Goal: Transaction & Acquisition: Obtain resource

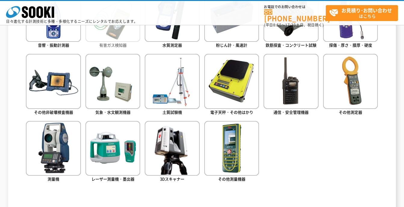
scroll to position [361, 0]
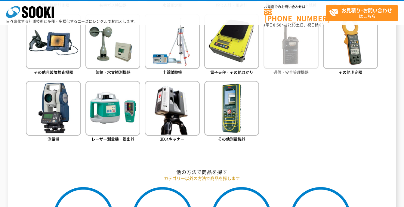
click at [289, 67] on img at bounding box center [290, 41] width 55 height 55
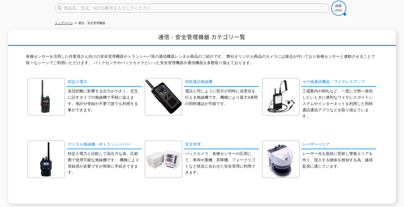
scroll to position [60, 0]
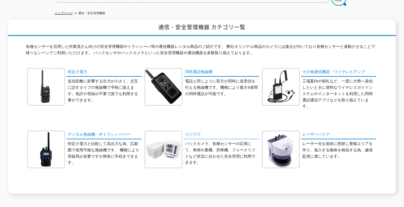
click at [191, 130] on link "安全管理" at bounding box center [221, 134] width 75 height 9
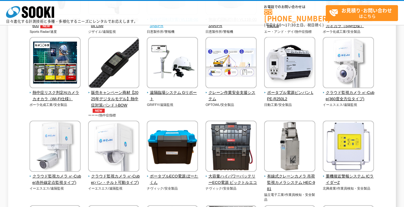
scroll to position [150, 0]
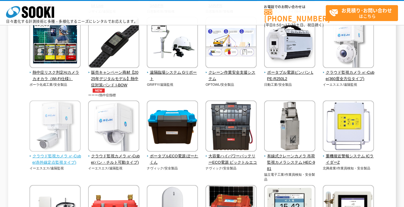
click at [49, 155] on span "クラウド監視カメラ ㎥-Cube(赤外線定点監視タイプ)" at bounding box center [54, 159] width 51 height 13
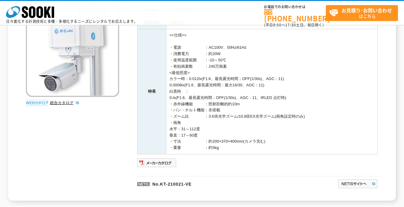
scroll to position [100, 0]
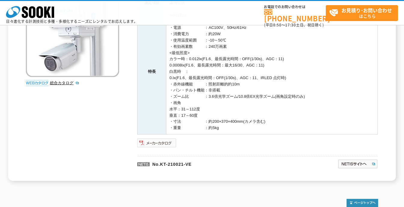
click at [167, 140] on img at bounding box center [156, 143] width 39 height 10
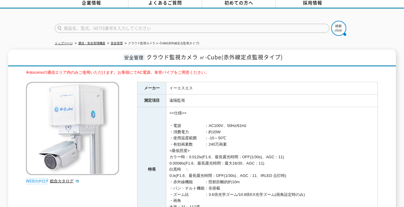
scroll to position [0, 0]
